Goal: Task Accomplishment & Management: Use online tool/utility

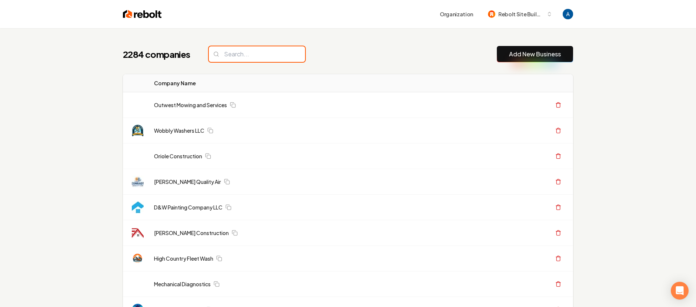
click at [251, 49] on input "search" at bounding box center [257, 54] width 96 height 16
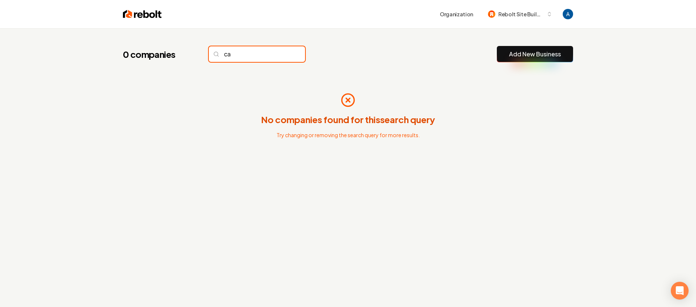
type input "c"
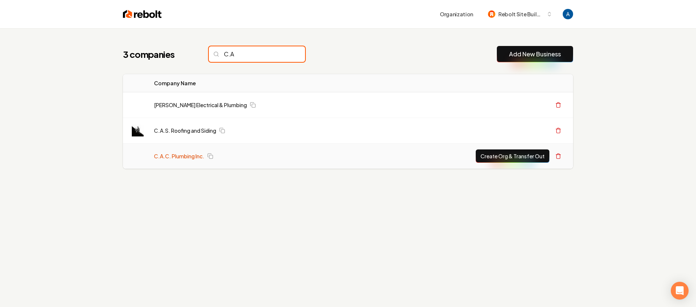
type input "C.A"
click at [193, 157] on link "C.A.C. Plumbing Inc." at bounding box center [179, 155] width 50 height 7
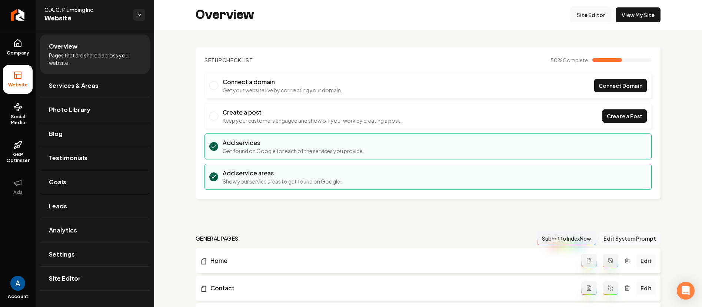
click at [581, 15] on link "Site Editor" at bounding box center [590, 14] width 41 height 15
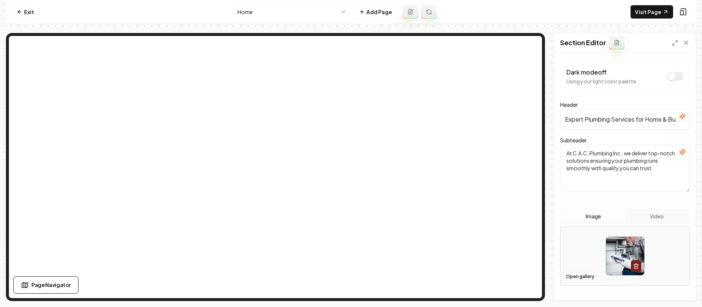
click at [573, 271] on button "Open gallery" at bounding box center [579, 276] width 33 height 12
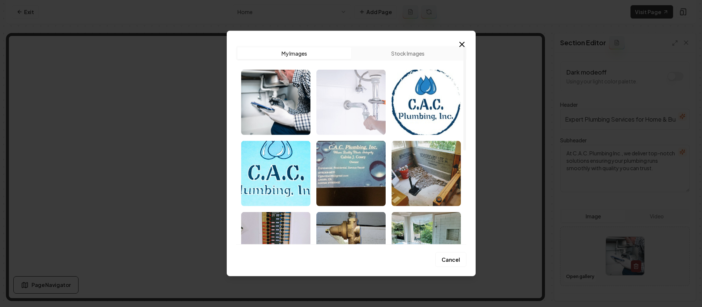
click at [359, 110] on img "Select image image_68c0121b5c7cd75eb892ae74.jpeg" at bounding box center [350, 102] width 69 height 65
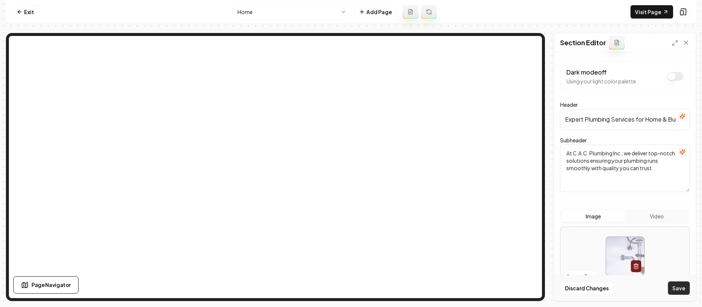
click at [675, 287] on button "Save" at bounding box center [679, 287] width 22 height 13
click at [575, 277] on button "Open gallery" at bounding box center [579, 276] width 33 height 12
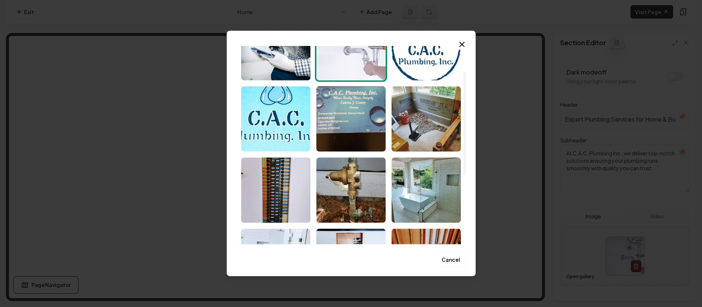
scroll to position [40, 0]
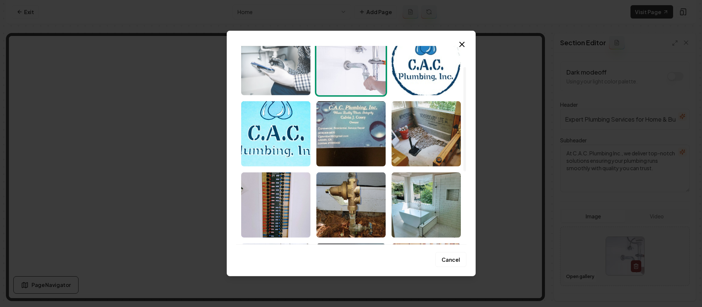
click at [294, 69] on img "Select image image_68c012255c7cd75eb892fa7a.jpeg" at bounding box center [275, 62] width 69 height 65
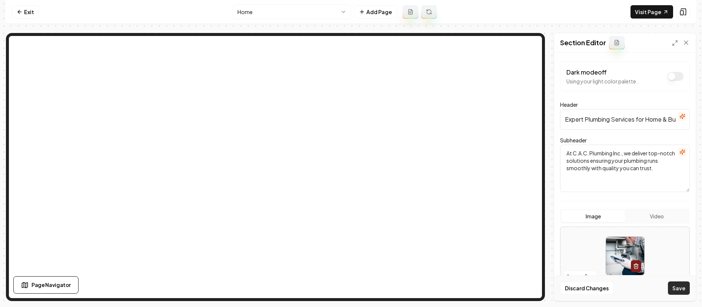
click at [675, 286] on button "Save" at bounding box center [679, 287] width 22 height 13
click at [26, 13] on link "Exit" at bounding box center [25, 11] width 27 height 13
